Goal: Task Accomplishment & Management: Complete application form

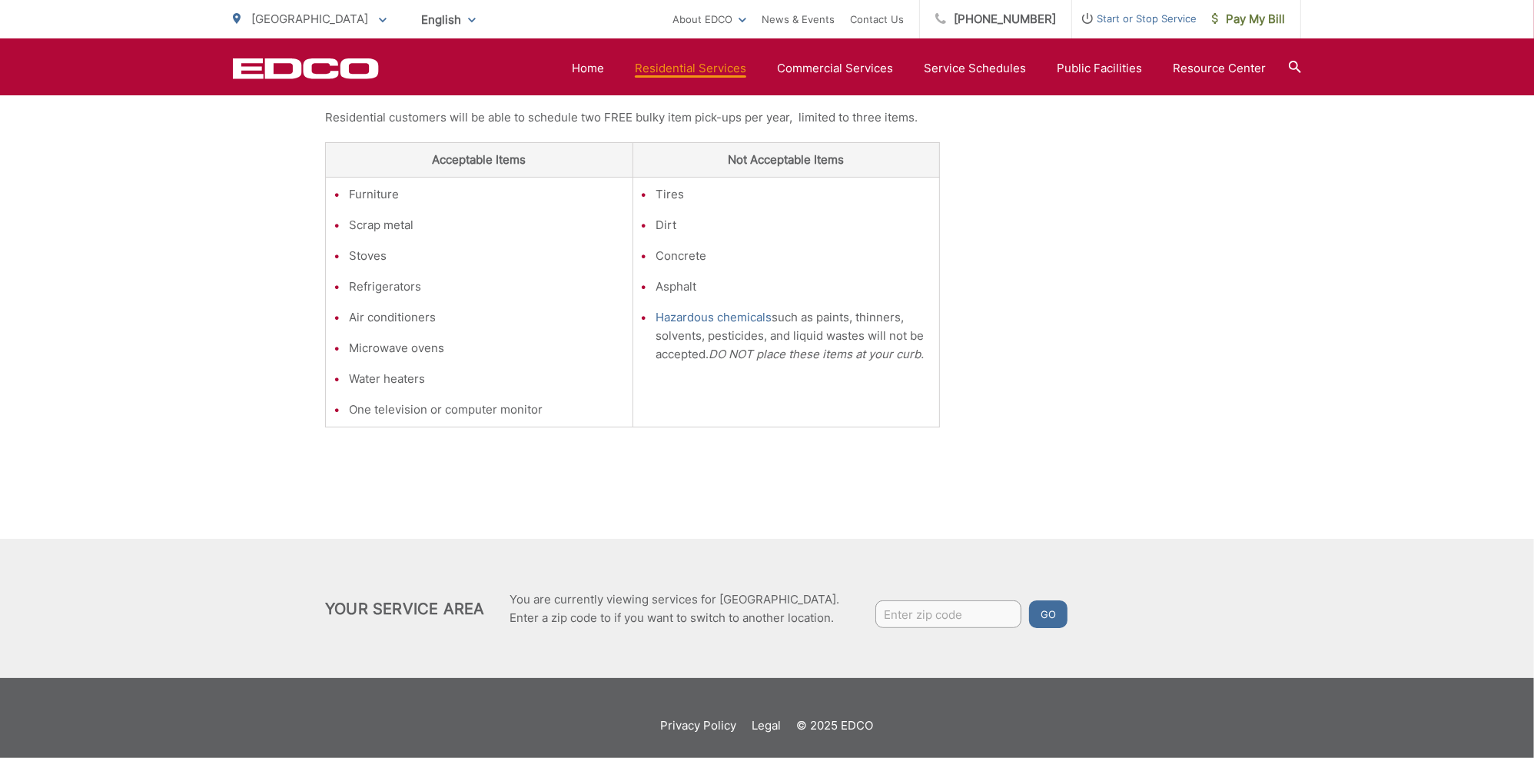
scroll to position [430, 0]
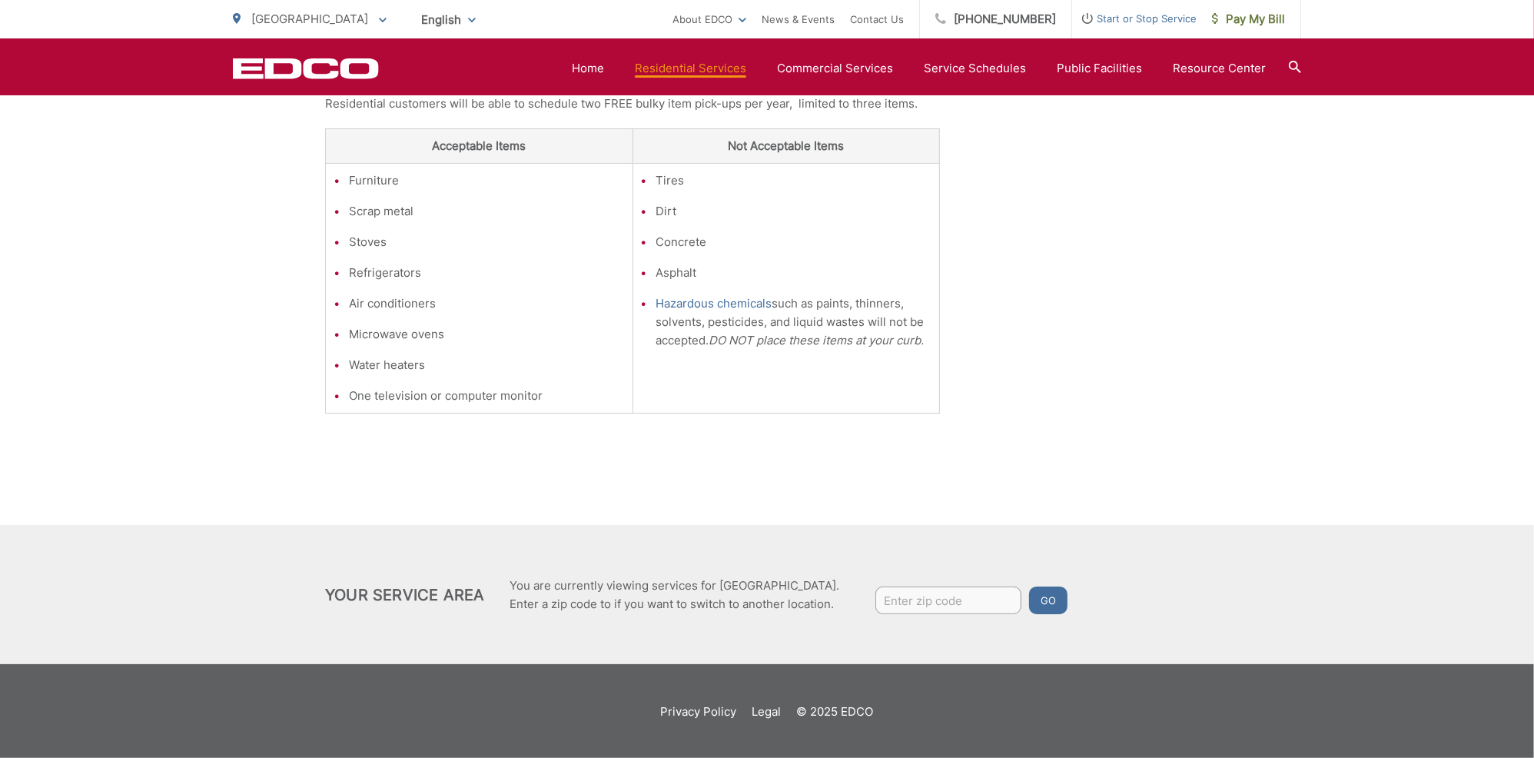
click at [942, 602] on input "Enter zip code" at bounding box center [948, 600] width 146 height 28
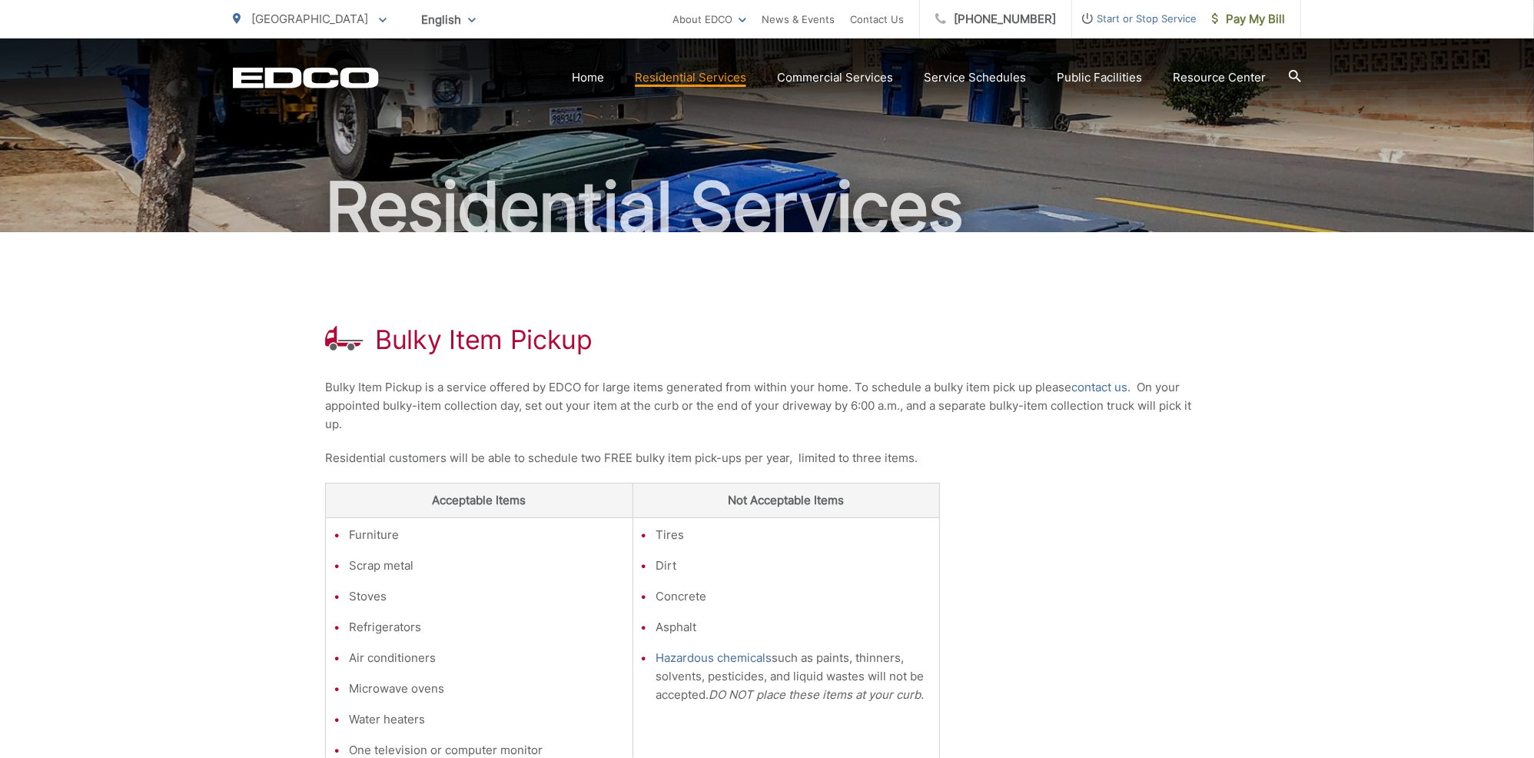
scroll to position [77, 0]
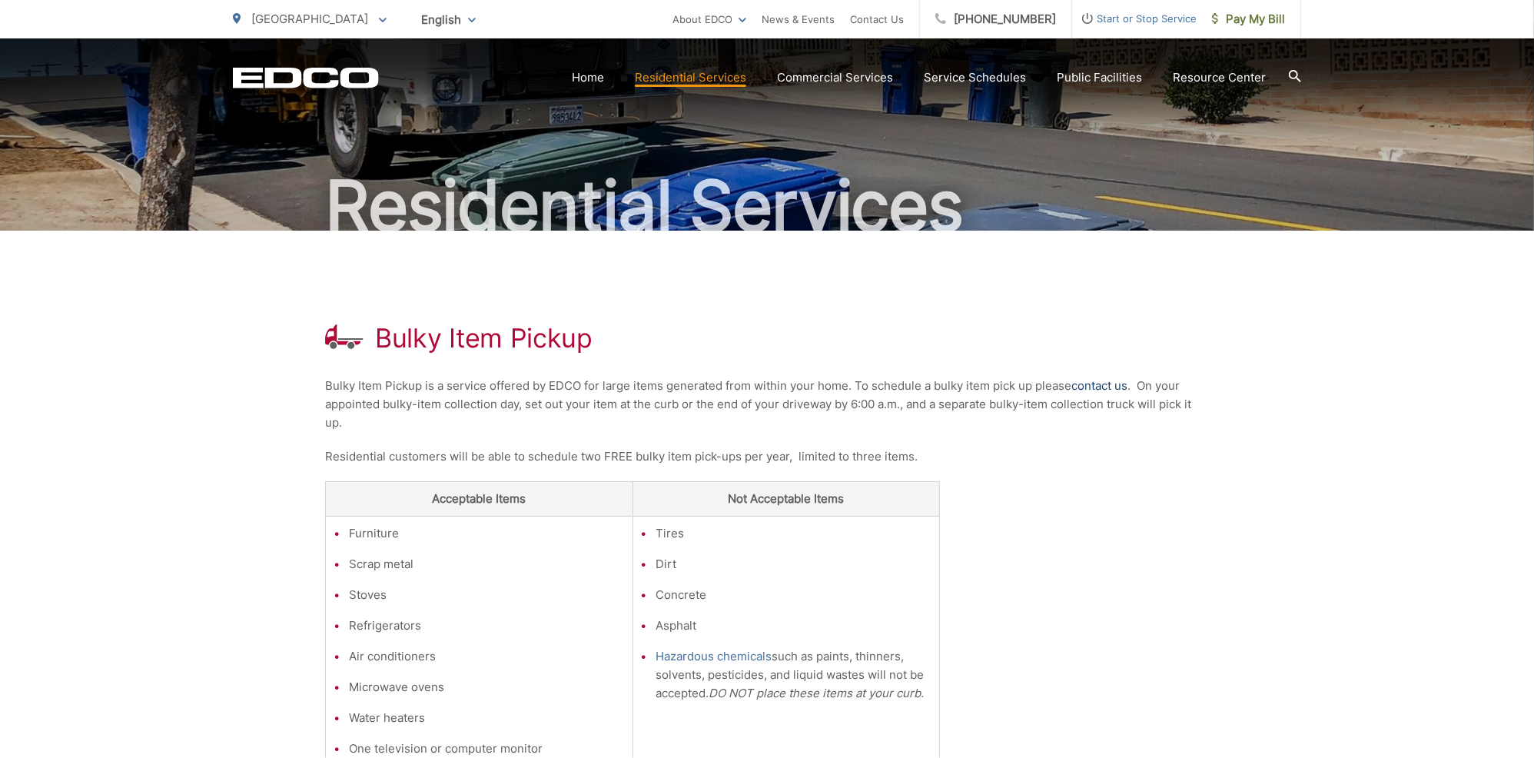
click at [1098, 383] on link "contact us" at bounding box center [1099, 386] width 56 height 18
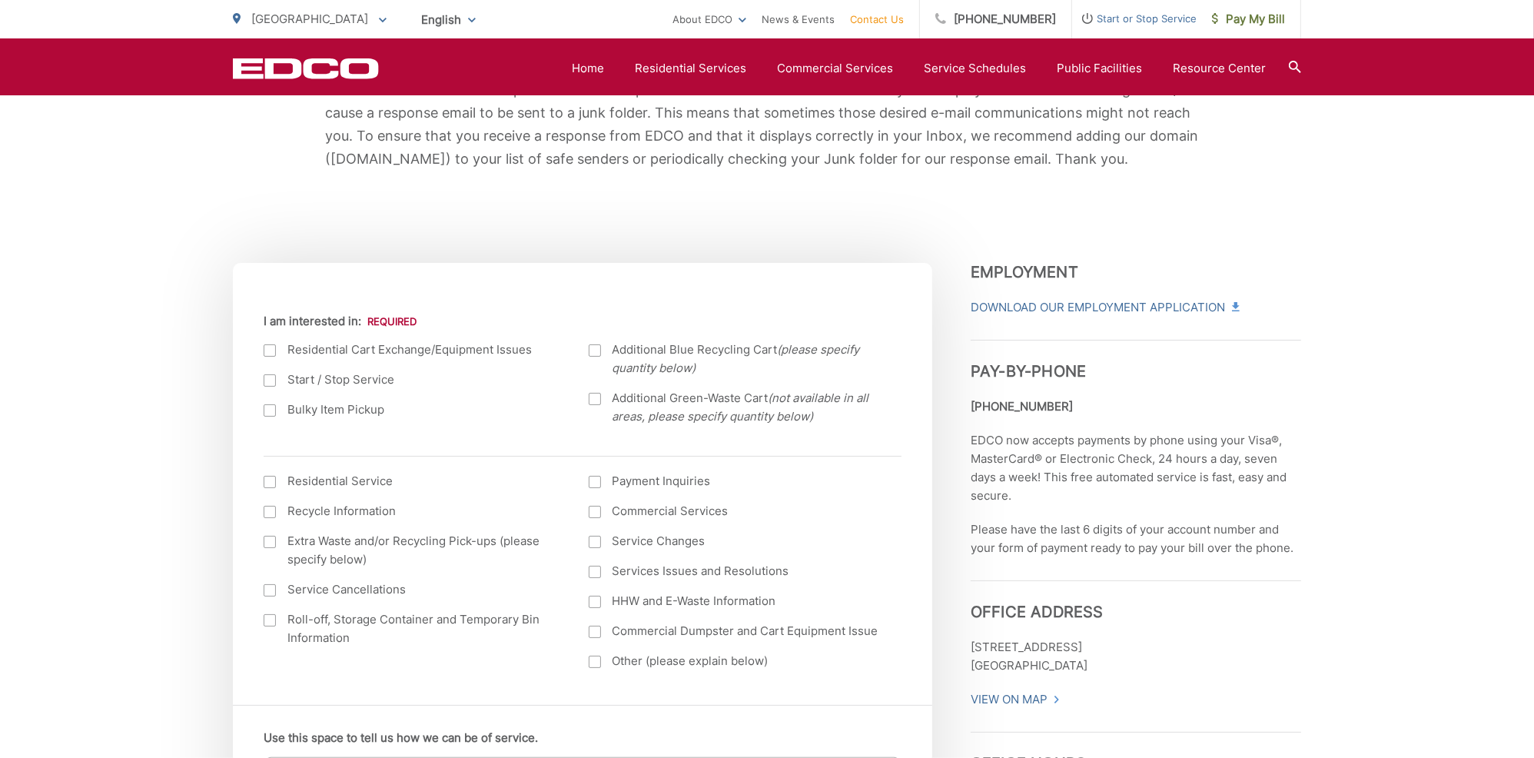
scroll to position [384, 0]
click at [267, 405] on div at bounding box center [270, 409] width 12 height 12
click at [0, 0] on input "Bulky Item Pickup" at bounding box center [0, 0] width 0 height 0
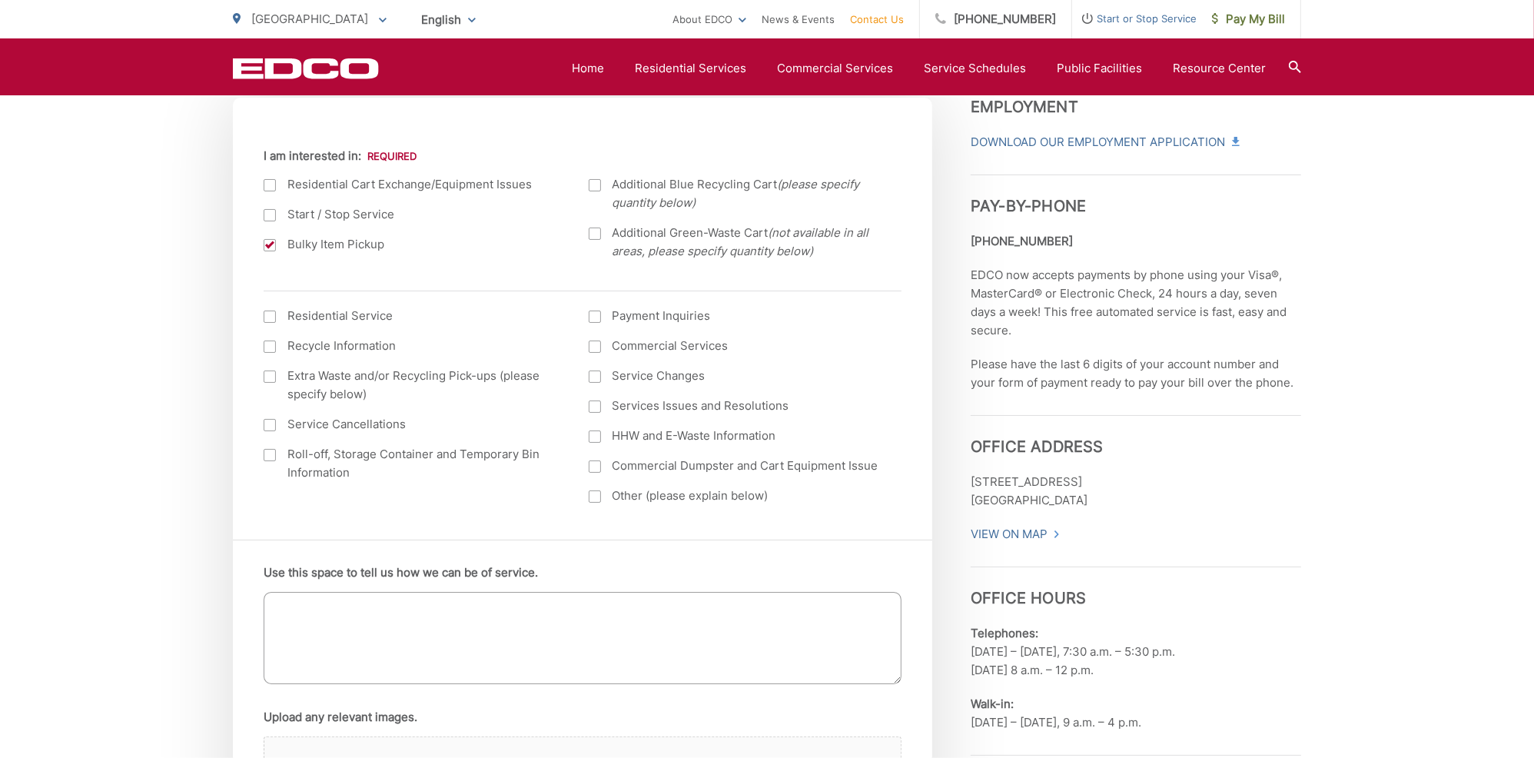
scroll to position [509, 0]
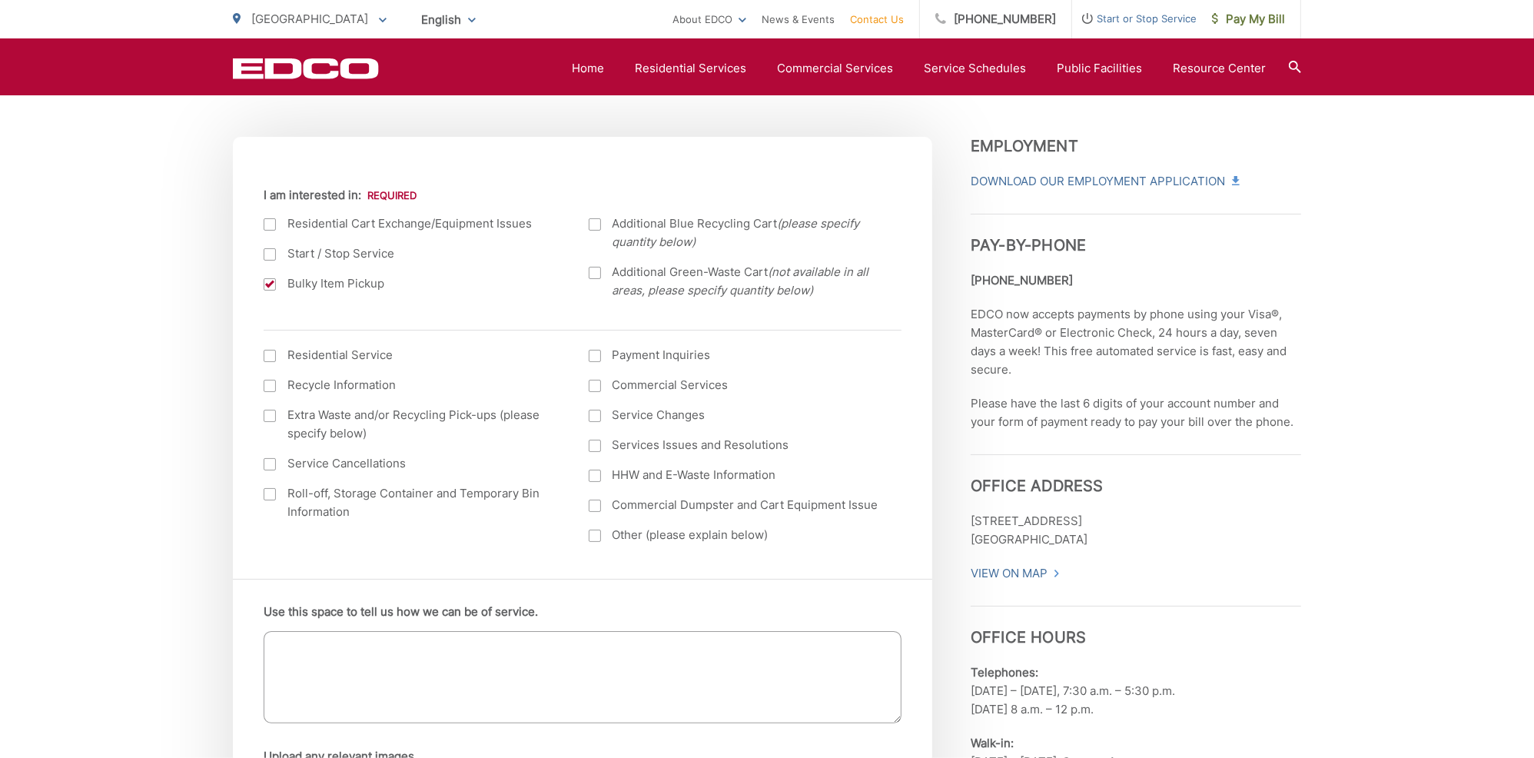
click at [658, 645] on textarea "Use this space to tell us how we can be of service." at bounding box center [583, 677] width 638 height 92
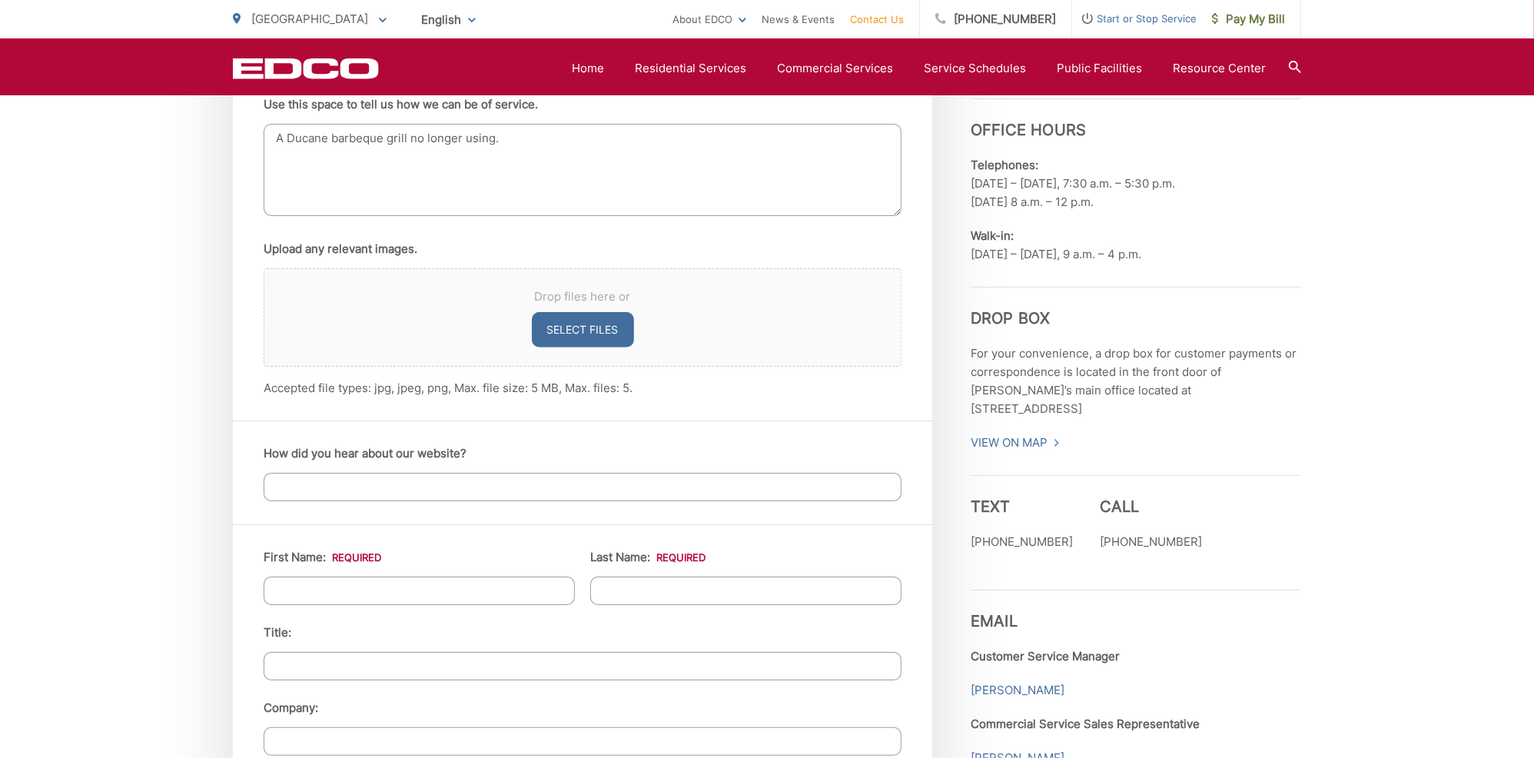
scroll to position [1123, 0]
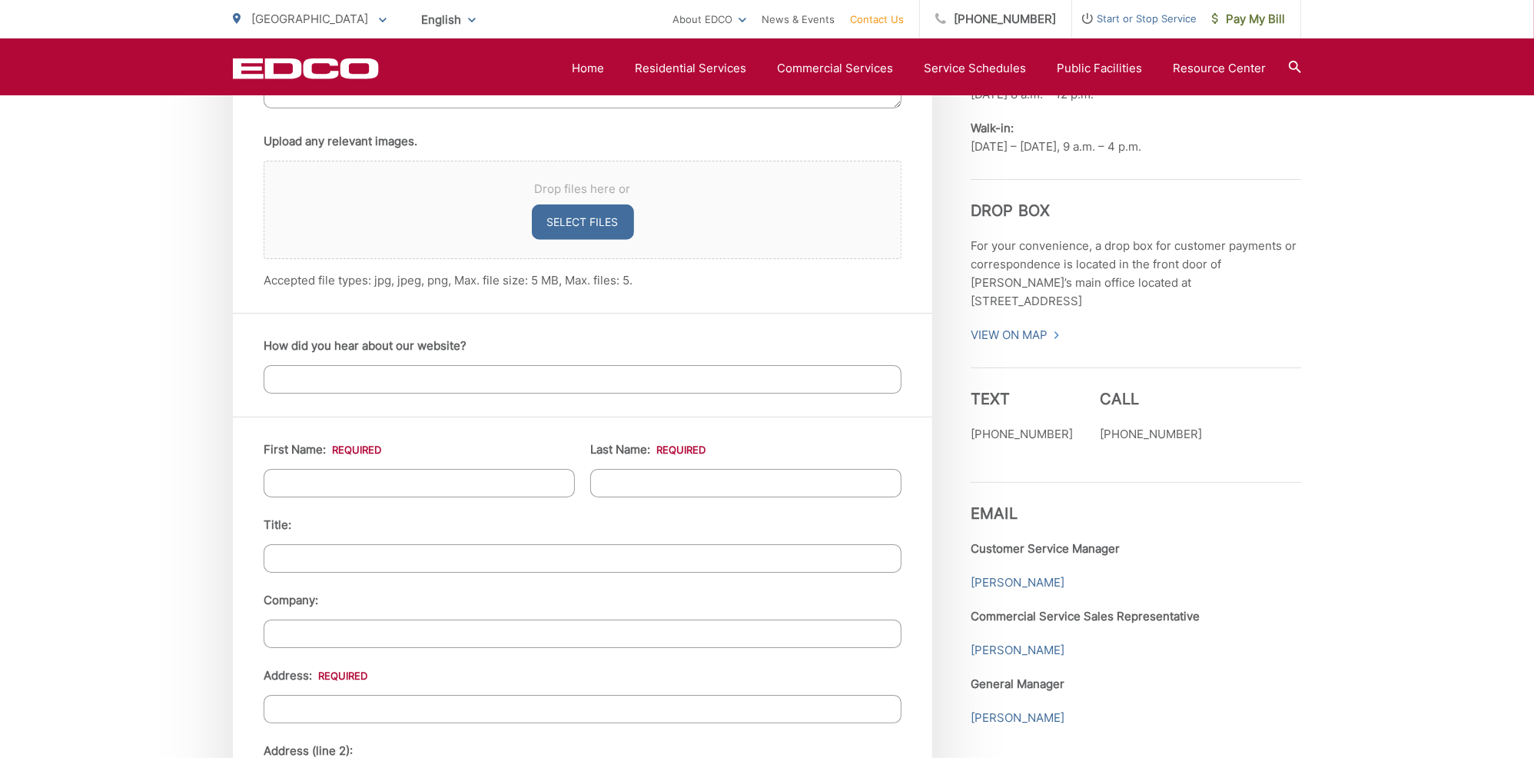
type textarea "A Ducane barbeque grill no longer using."
click at [498, 481] on input "First Name: *" at bounding box center [419, 483] width 311 height 28
type input "Joe"
type input "Darrieulat"
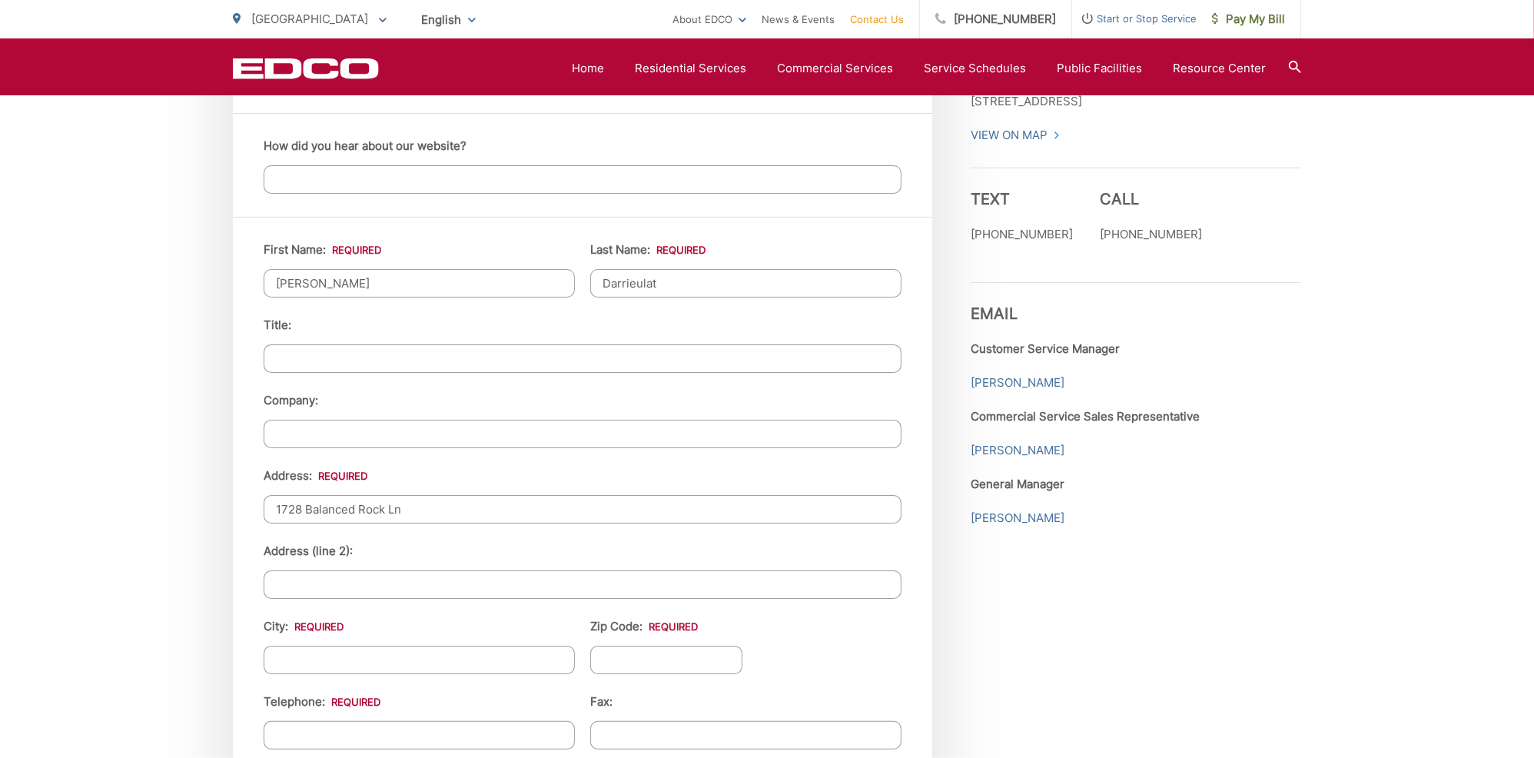
scroll to position [1431, 0]
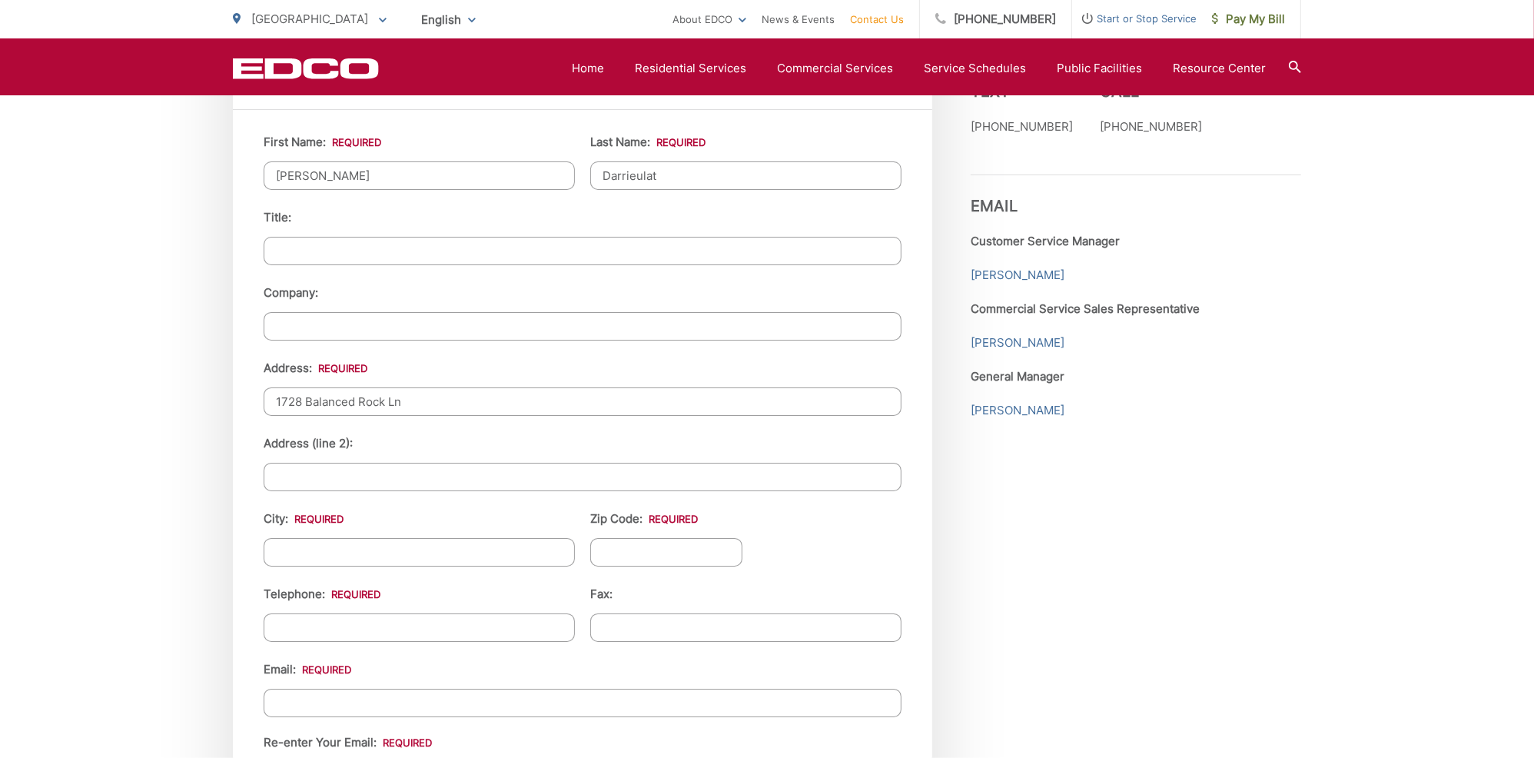
type input "1728 Balanced Rock Ln"
click at [459, 551] on input "City: *" at bounding box center [419, 552] width 311 height 28
type input "El Cajon"
type input "92019"
type input "(858) 212-9094"
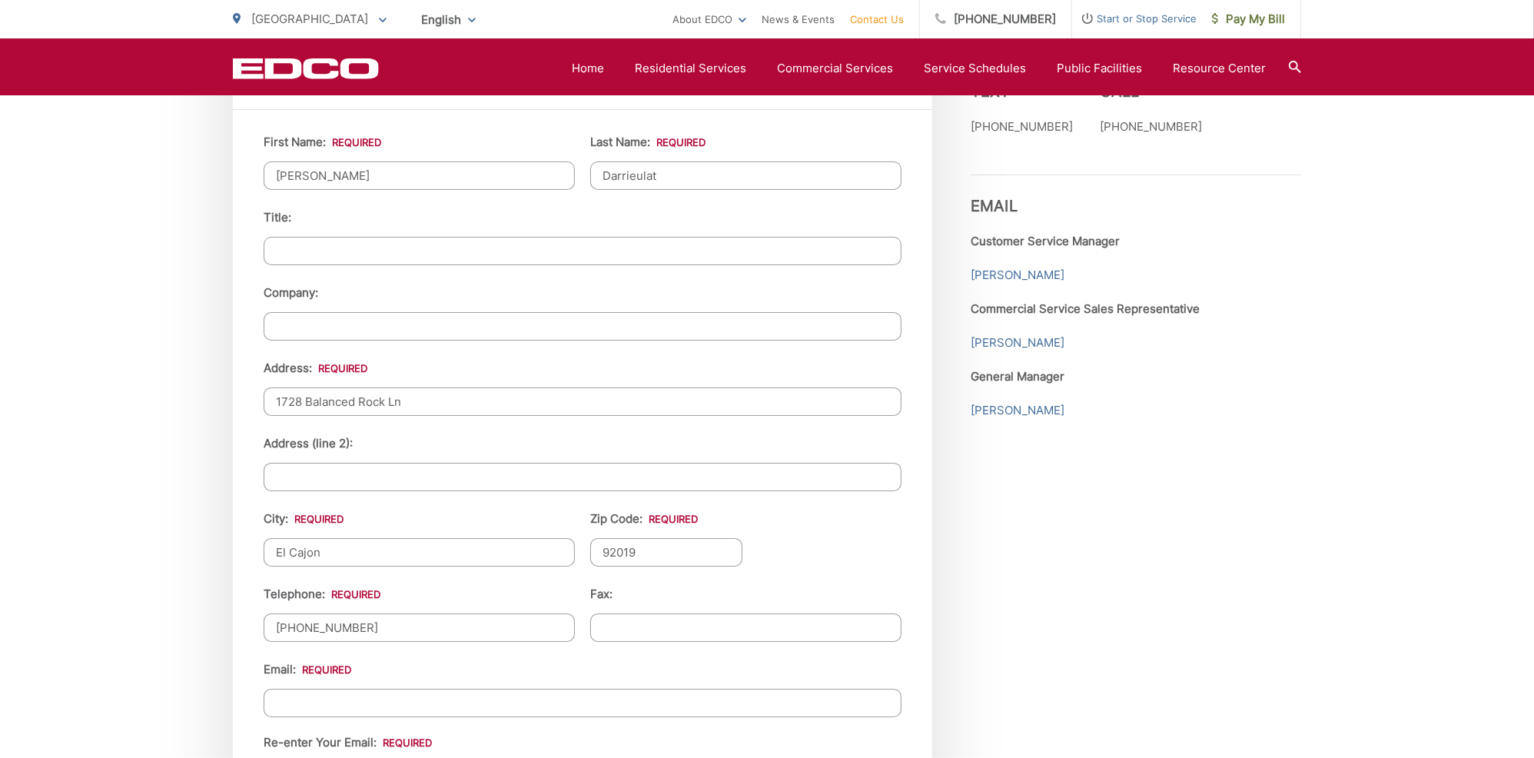
click at [496, 691] on input "Email *" at bounding box center [583, 703] width 638 height 28
type input "darrieulatj@leidos.com"
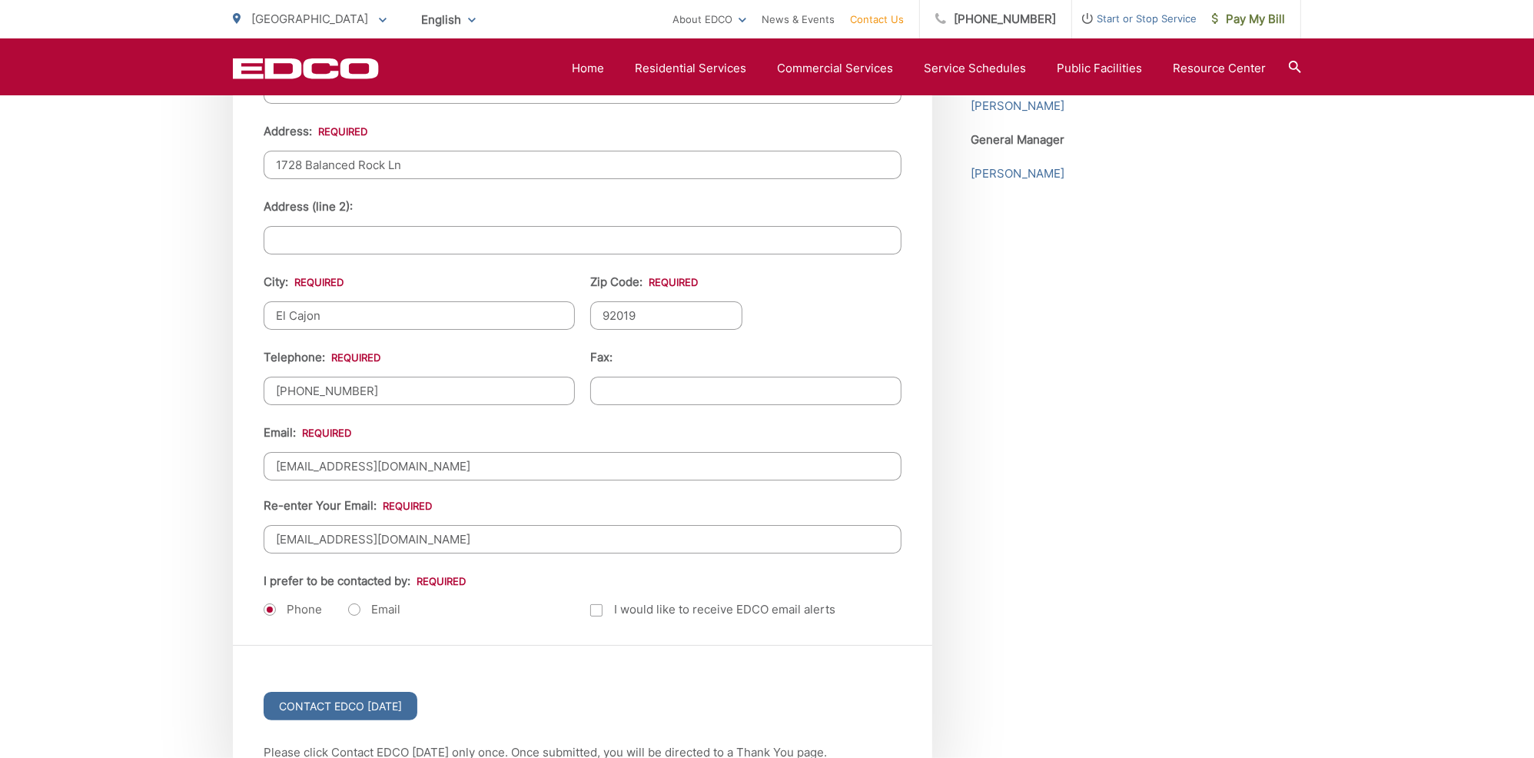
scroll to position [1681, 0]
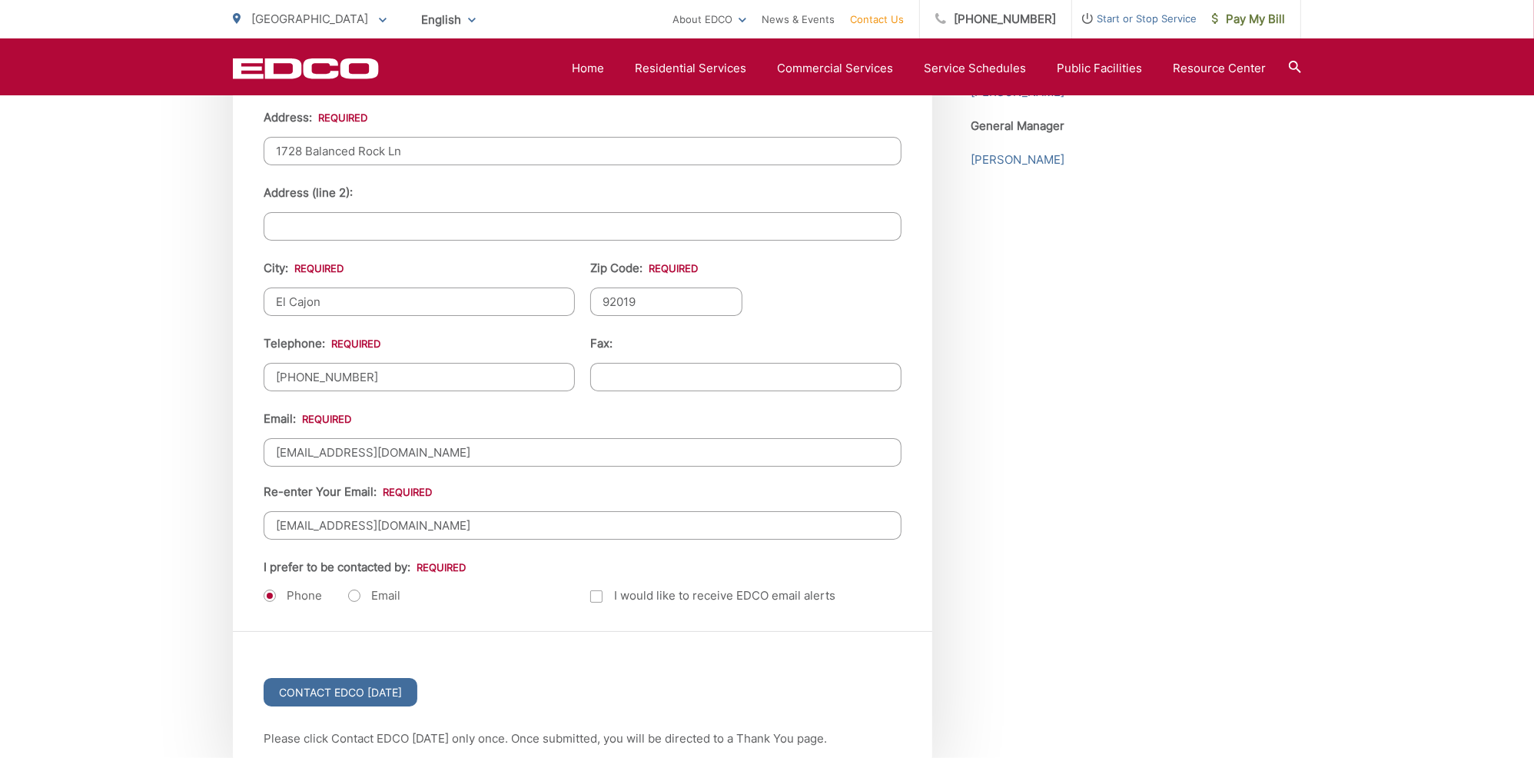
type input "darrieulatj@leidos.com"
click at [357, 588] on label "Email" at bounding box center [374, 595] width 52 height 15
radio input "true"
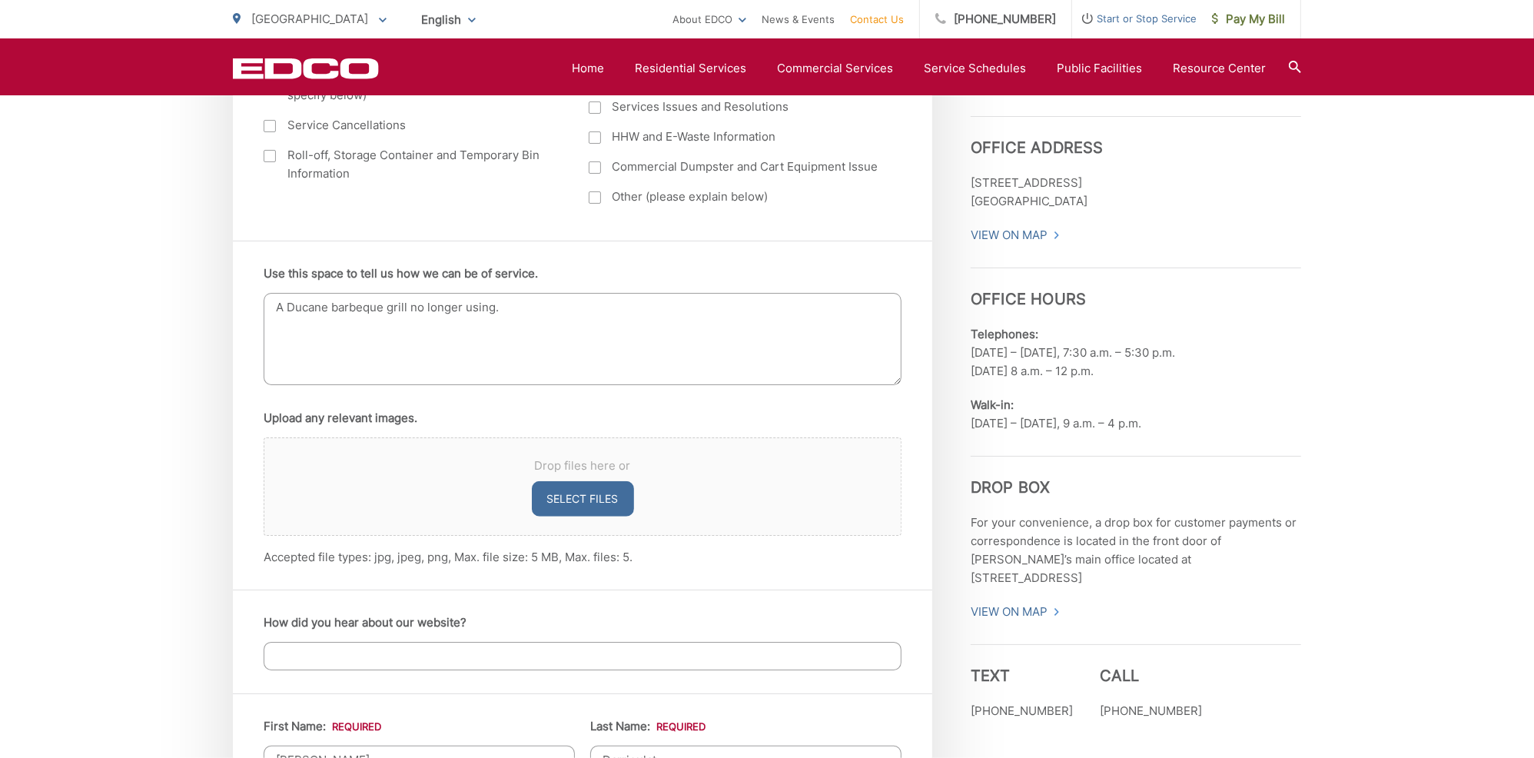
scroll to position [837, 0]
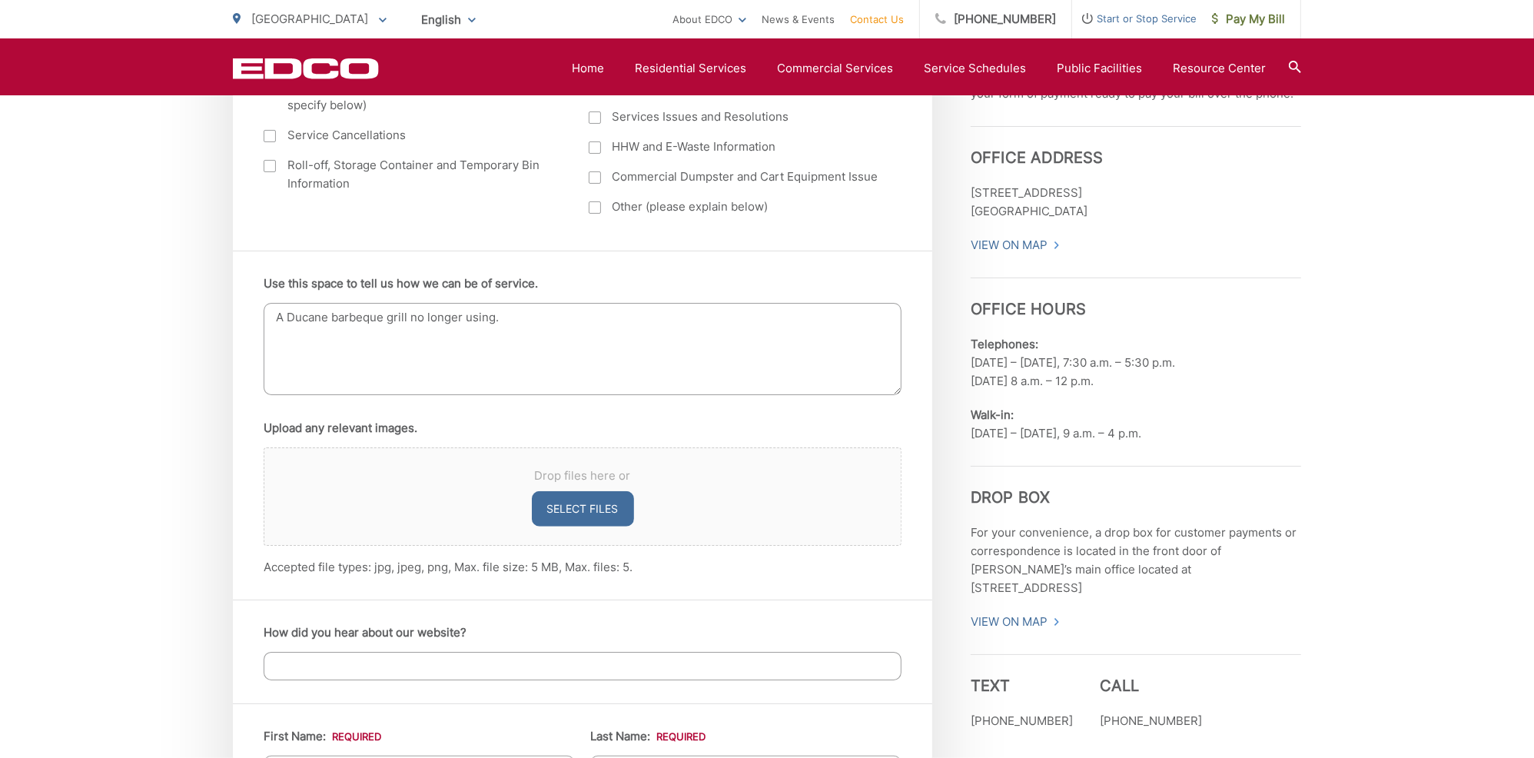
click at [290, 316] on textarea "A Ducane barbeque grill no longer using." at bounding box center [583, 349] width 638 height 92
click at [593, 314] on textarea "A 3-burner Ducane barbeque grill no longer using." at bounding box center [583, 349] width 638 height 92
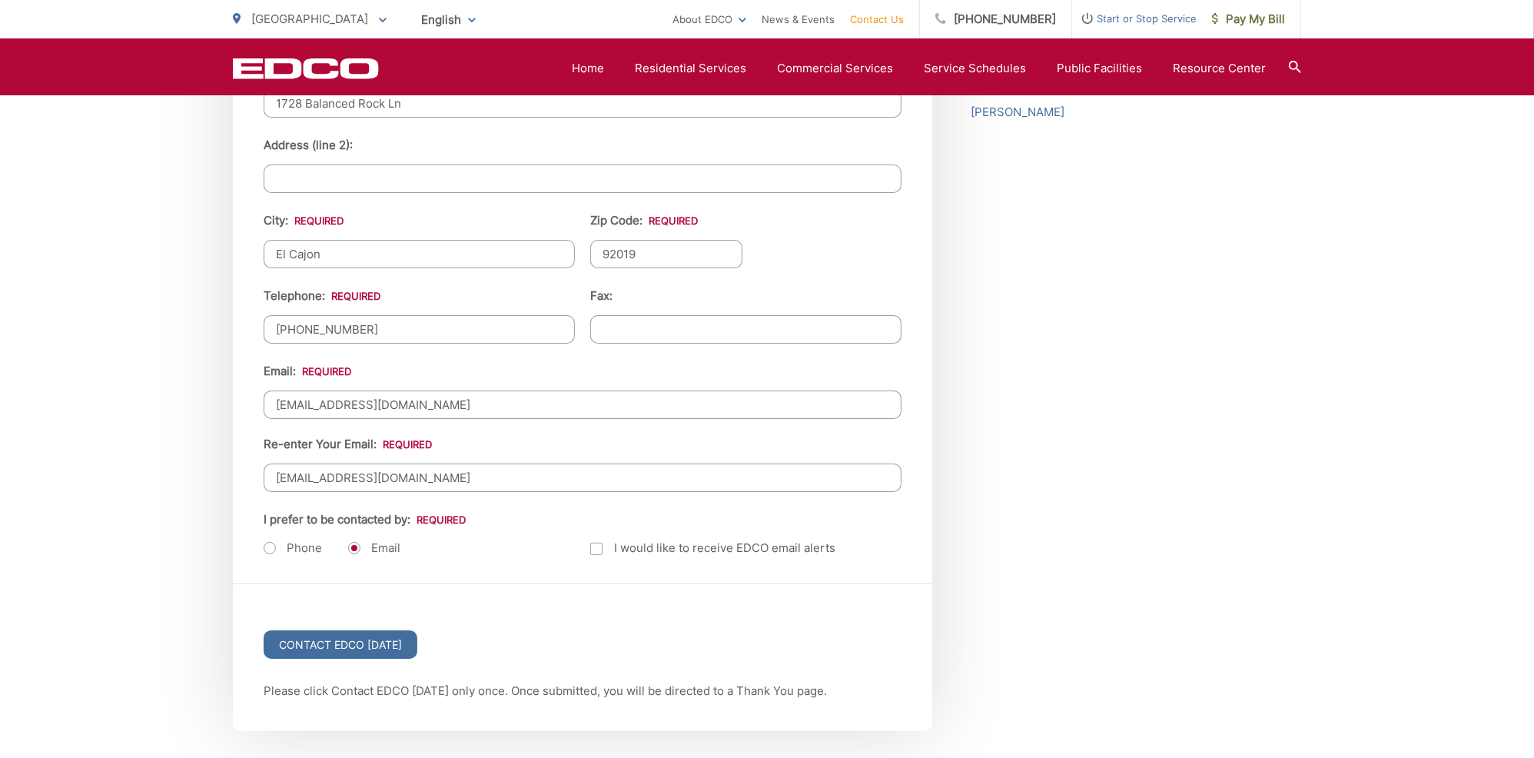
scroll to position [1759, 0]
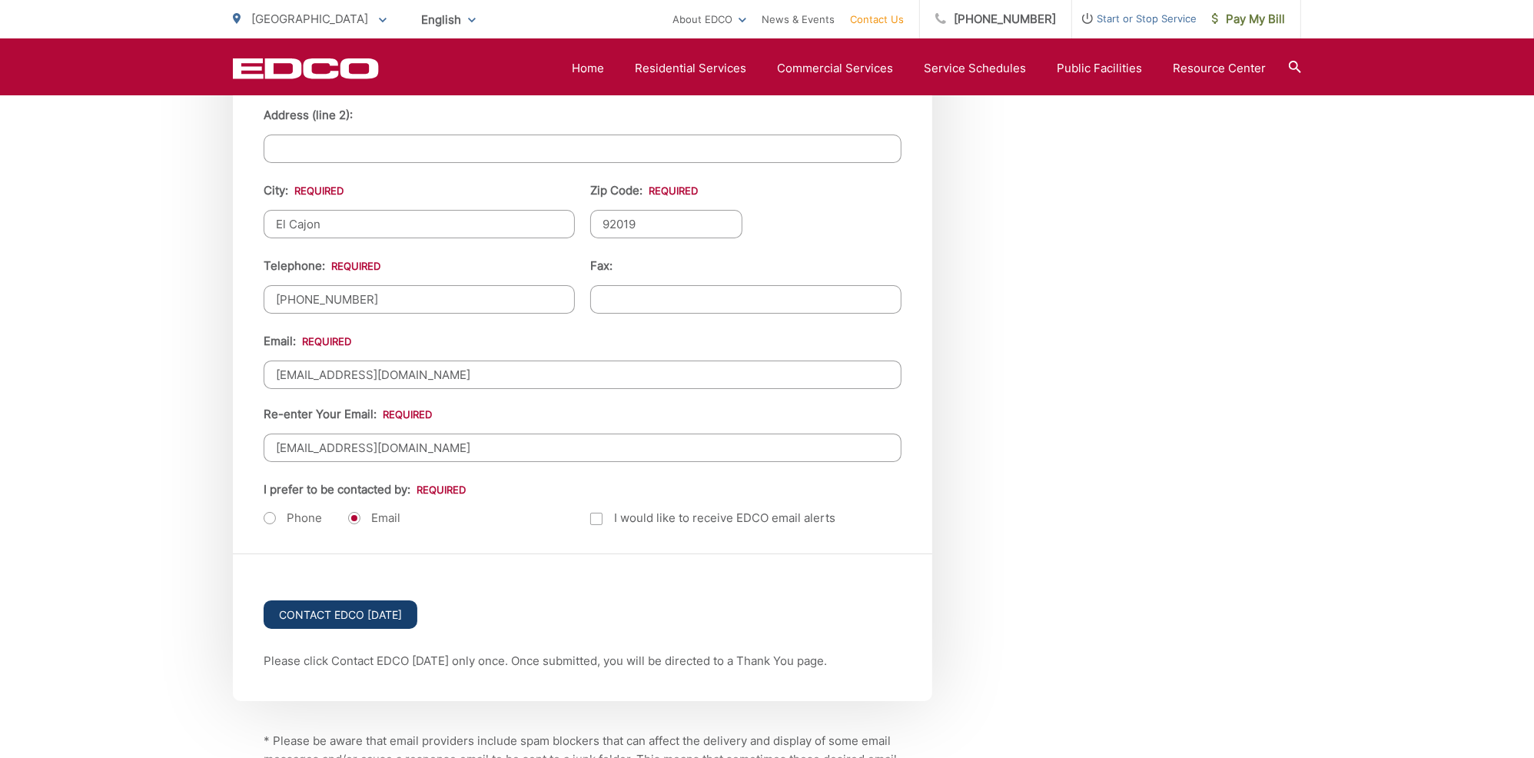
type textarea "A 3-burner Ducane barbeque grill no longer using. I will remove the propane tan…"
click at [369, 602] on input "Contact EDCO Today" at bounding box center [341, 614] width 154 height 28
